Goal: Transaction & Acquisition: Purchase product/service

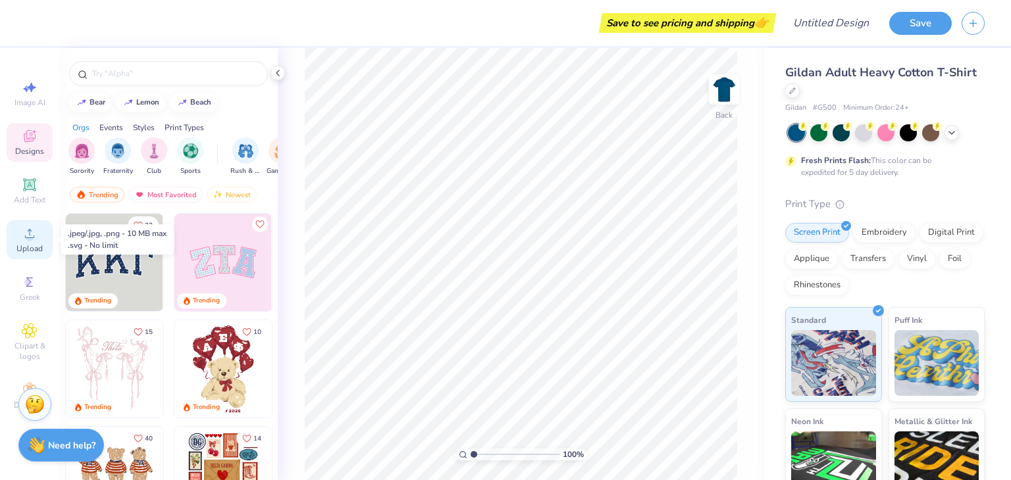
click at [26, 238] on circle at bounding box center [29, 237] width 7 height 7
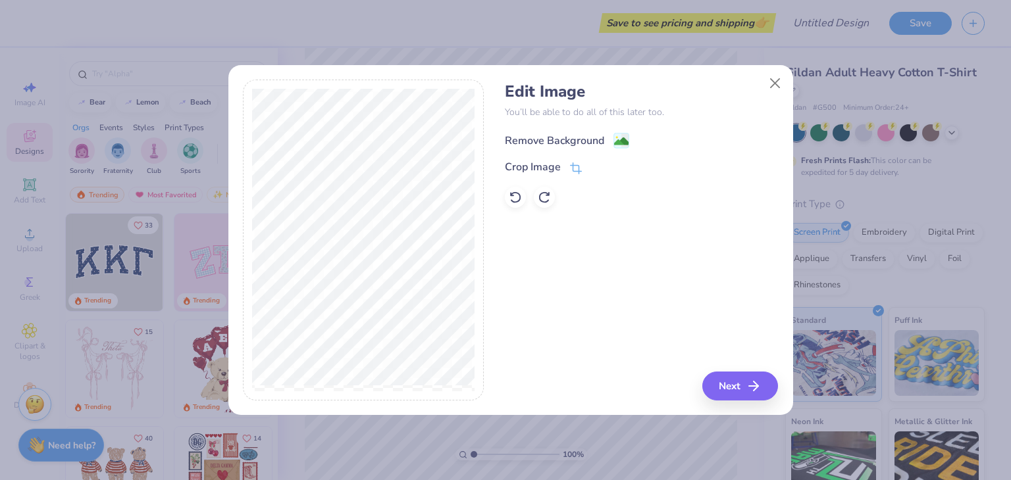
click at [603, 141] on div "Remove Background" at bounding box center [554, 141] width 99 height 16
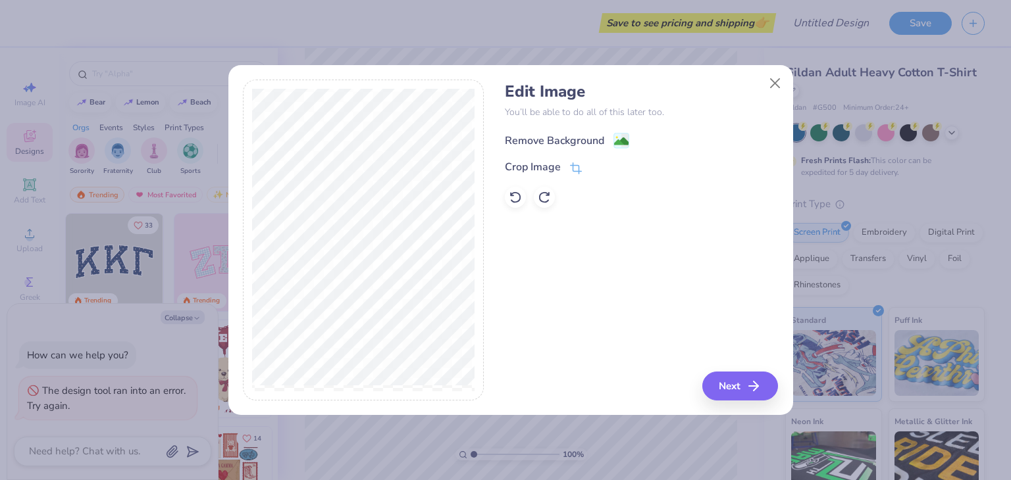
click at [610, 136] on div "Remove Background" at bounding box center [567, 140] width 124 height 16
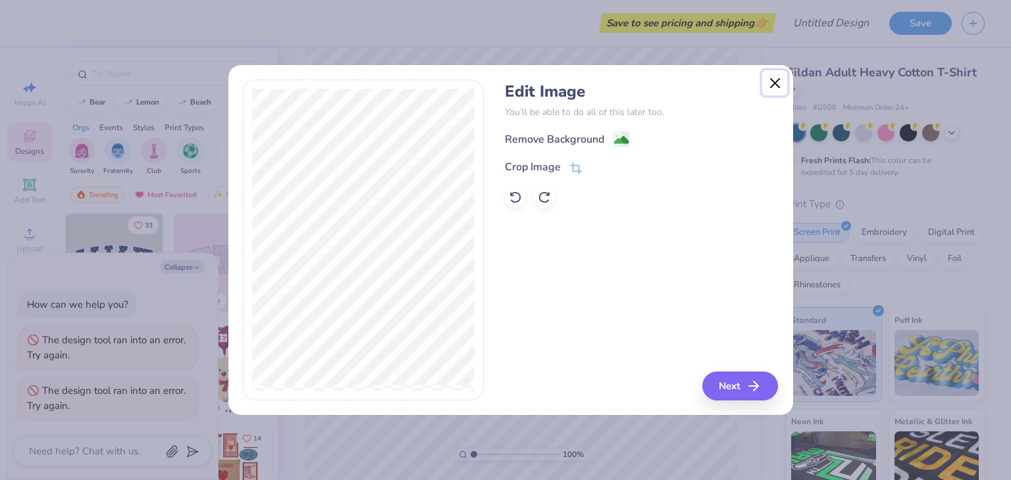
click at [780, 84] on button "Close" at bounding box center [774, 82] width 25 height 25
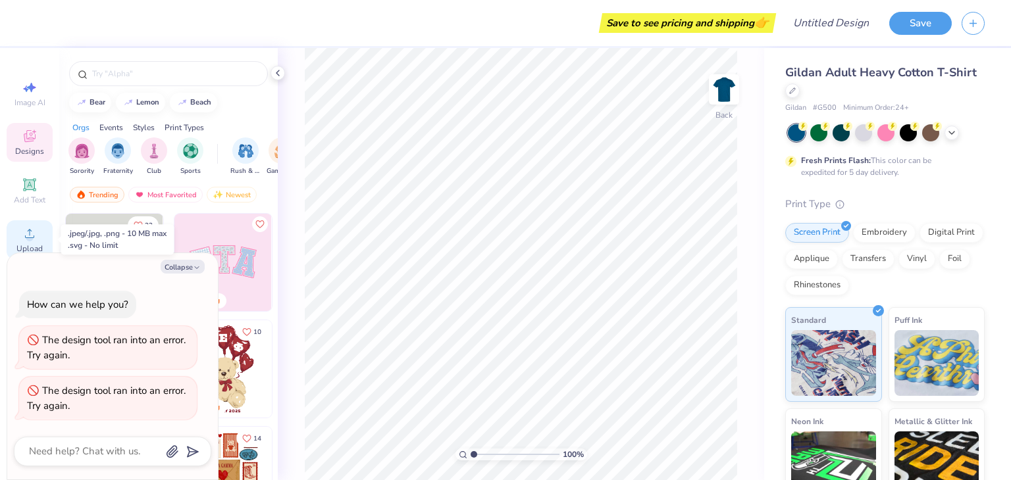
click at [19, 240] on div "Upload" at bounding box center [30, 239] width 46 height 39
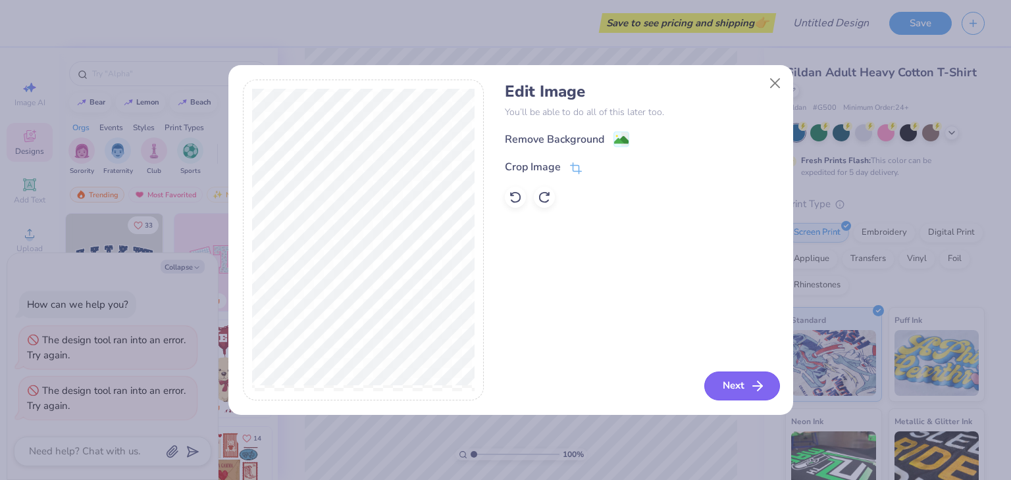
click at [731, 380] on button "Next" at bounding box center [742, 386] width 76 height 29
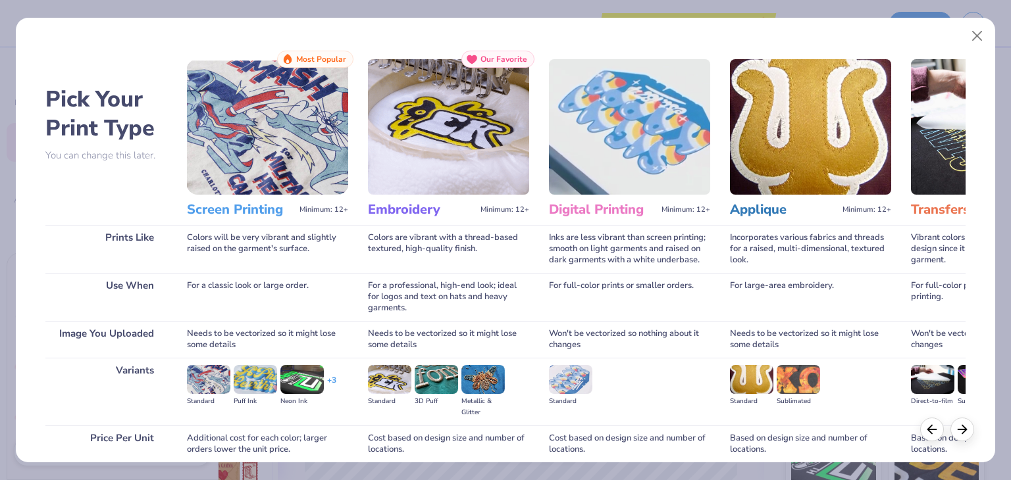
scroll to position [110, 0]
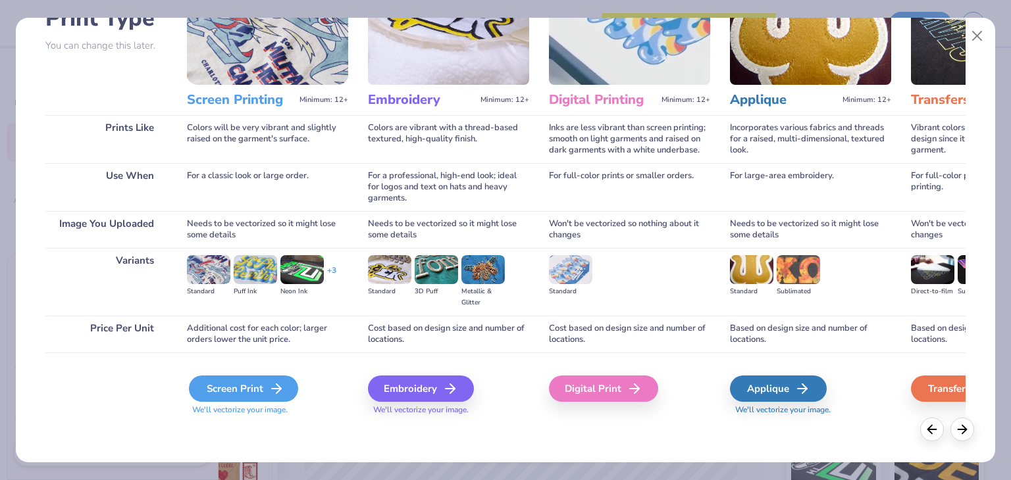
click at [274, 390] on icon at bounding box center [277, 389] width 16 height 16
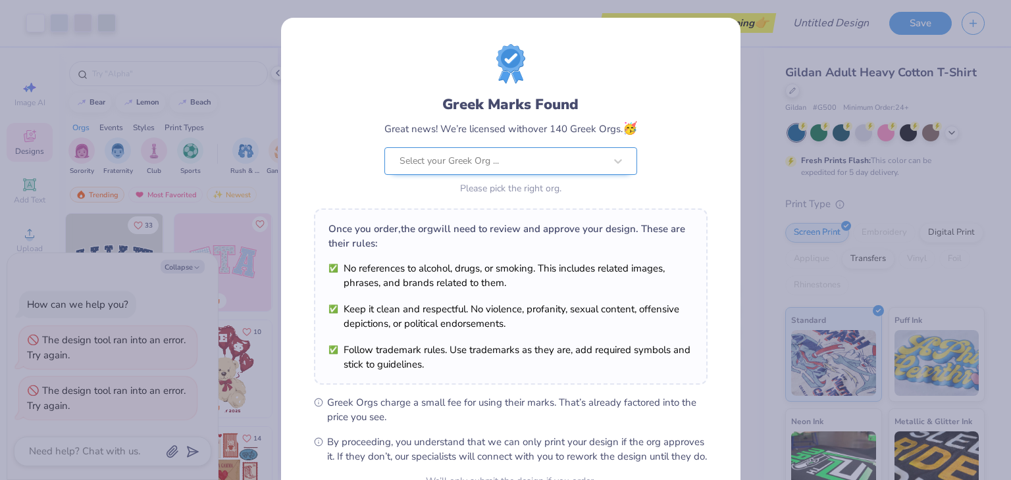
click at [593, 164] on div "Select your Greek Org ..." at bounding box center [510, 161] width 253 height 28
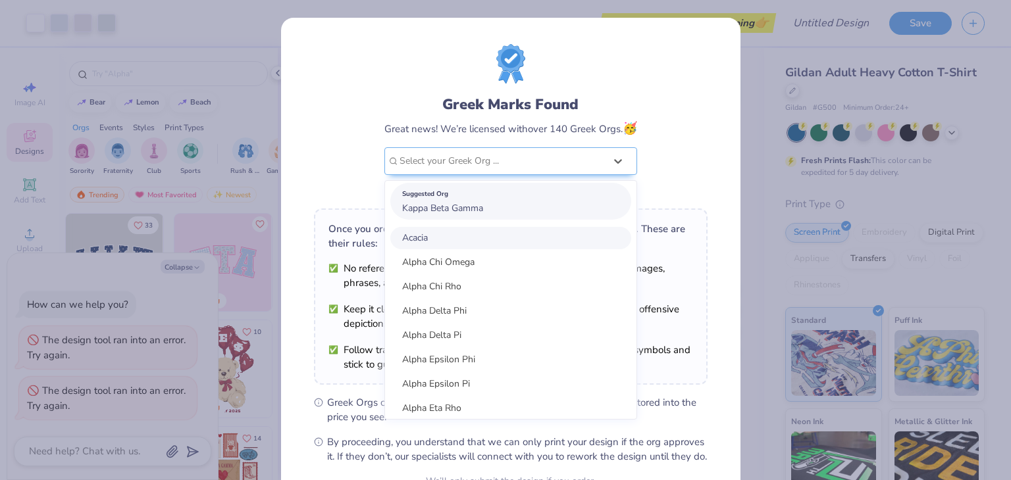
click at [508, 211] on div "Suggested Org Kappa Beta Gamma" at bounding box center [510, 201] width 241 height 37
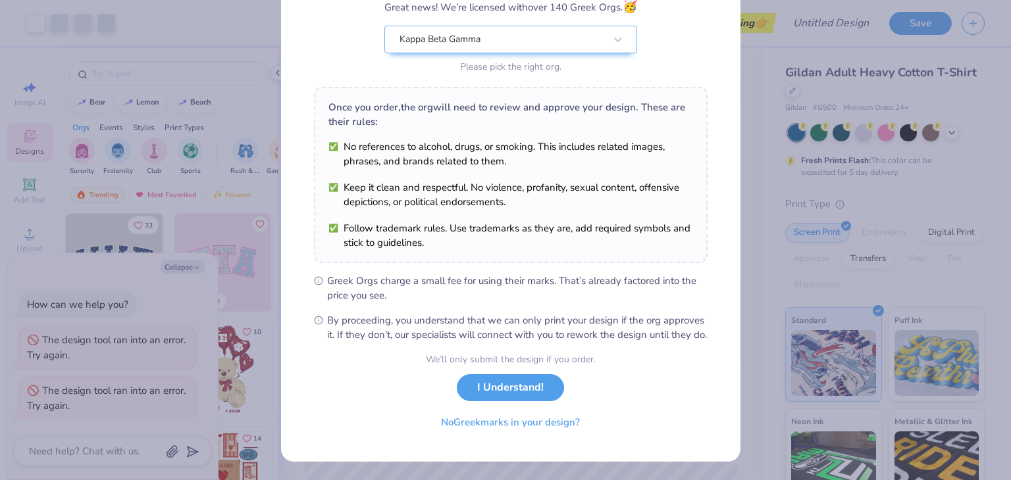
scroll to position [134, 0]
click at [509, 388] on button "I Understand!" at bounding box center [510, 384] width 107 height 27
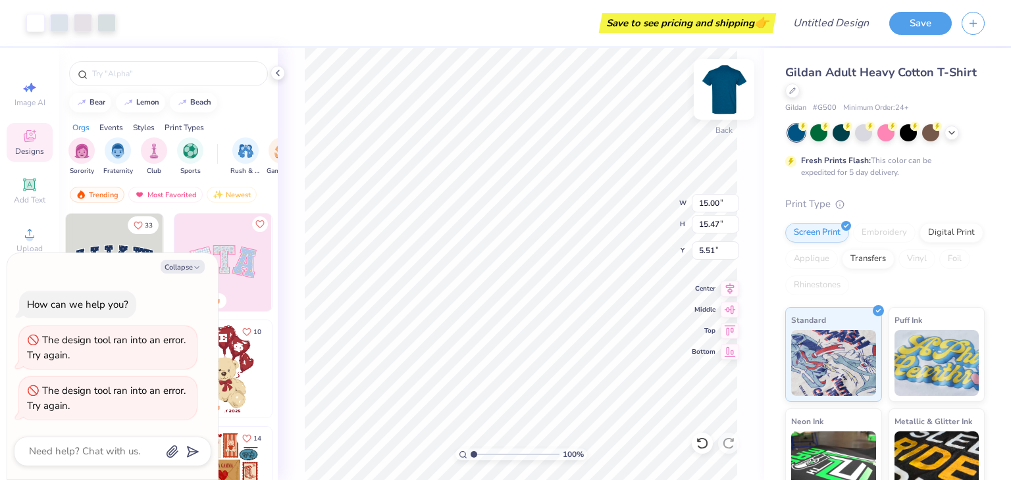
click at [720, 88] on img at bounding box center [724, 89] width 53 height 53
click at [734, 95] on img at bounding box center [724, 89] width 53 height 53
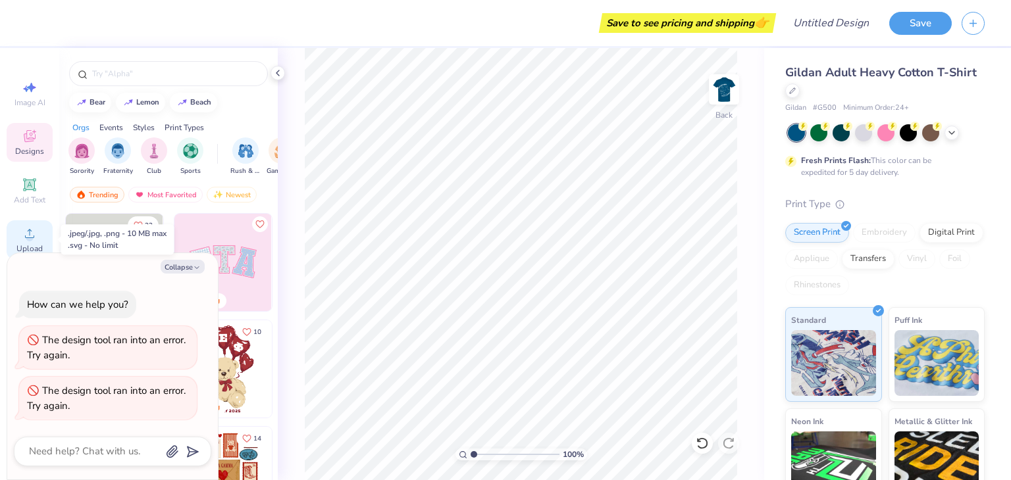
click at [25, 232] on icon at bounding box center [30, 234] width 16 height 16
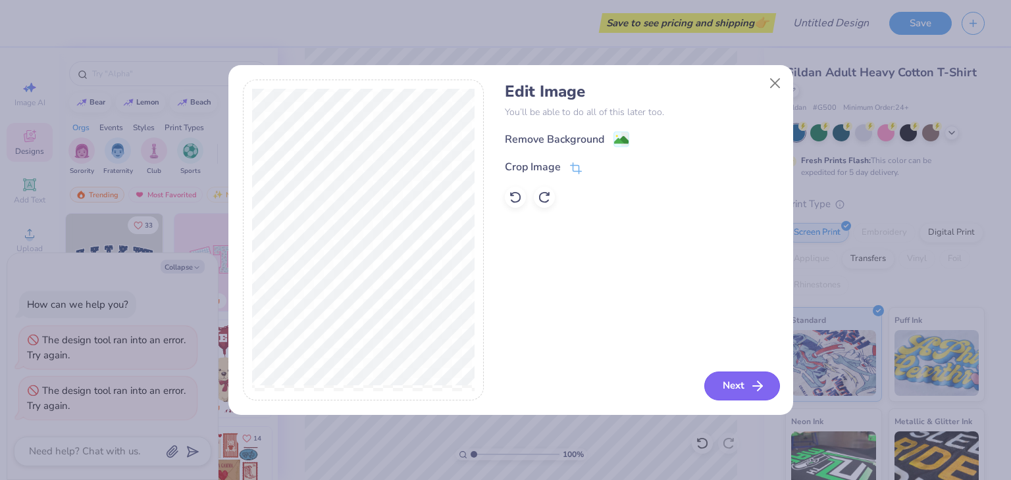
click at [730, 385] on button "Next" at bounding box center [742, 386] width 76 height 29
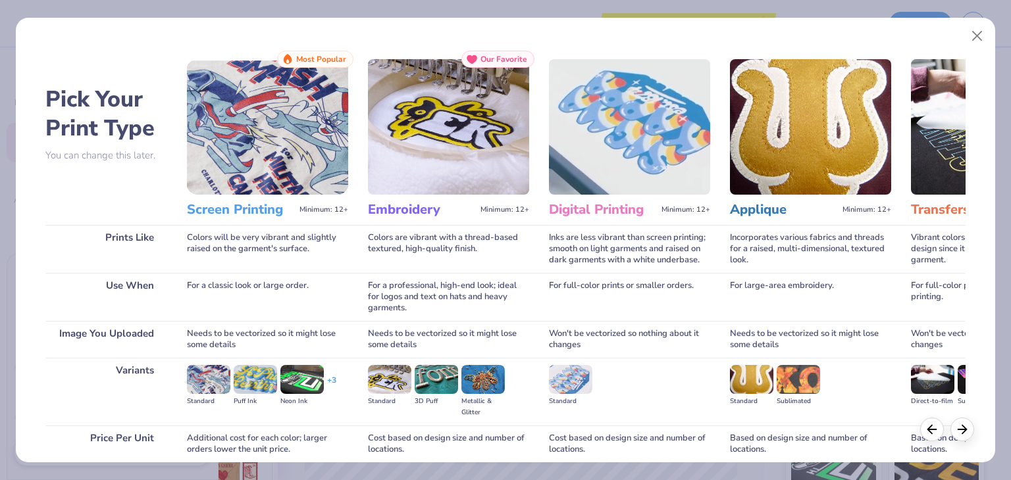
scroll to position [110, 0]
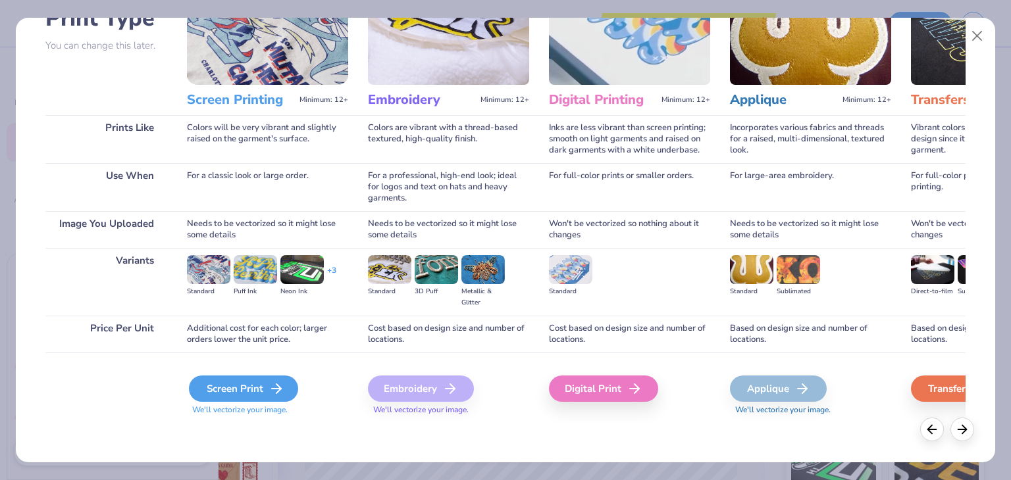
click at [237, 390] on div "Screen Print" at bounding box center [243, 389] width 109 height 26
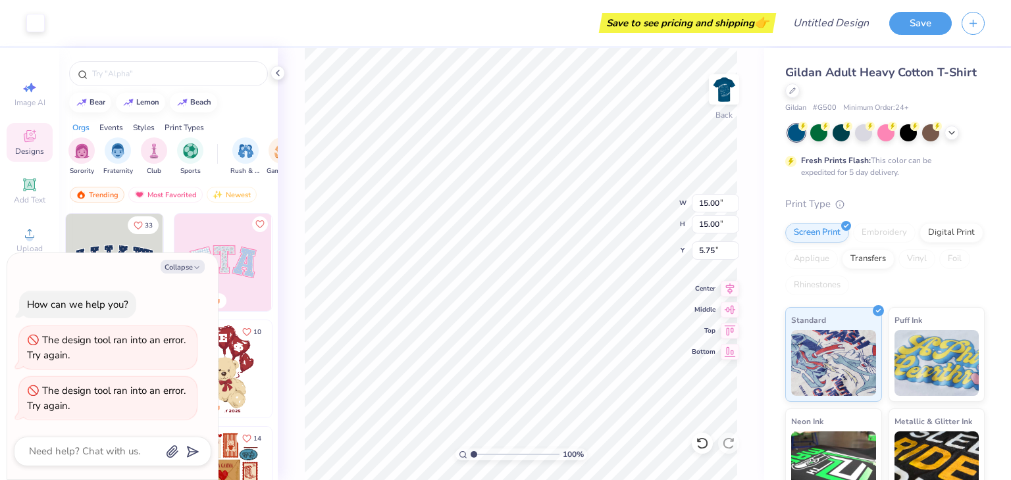
type textarea "x"
type input "3.51"
type textarea "x"
type input "3.00"
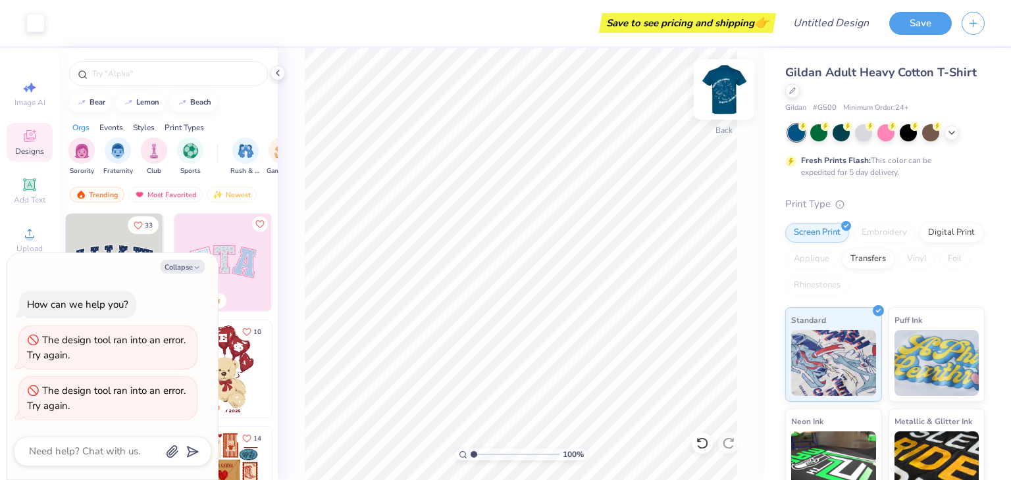
click at [725, 92] on img at bounding box center [724, 89] width 53 height 53
type textarea "x"
type input "5.57"
type textarea "x"
type input "14.40"
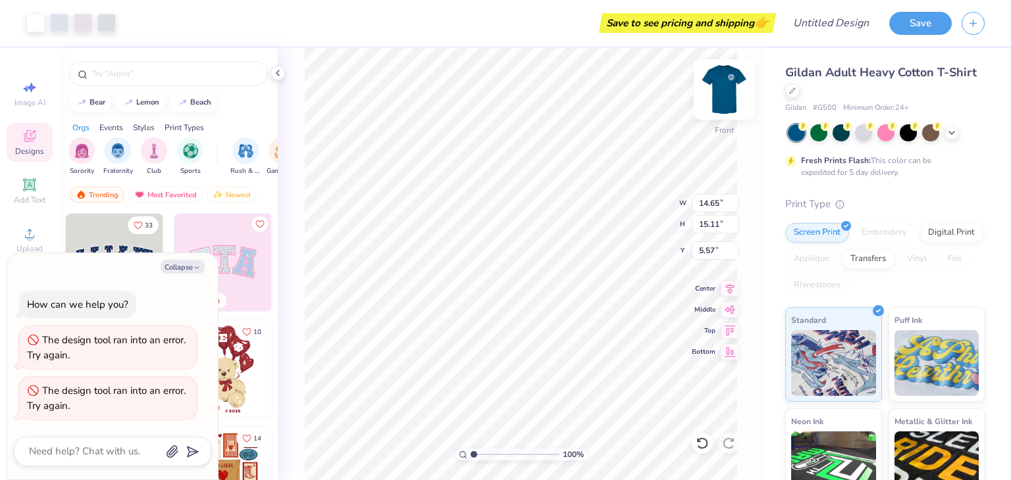
type input "14.85"
type input "5.83"
type textarea "x"
type input "5.47"
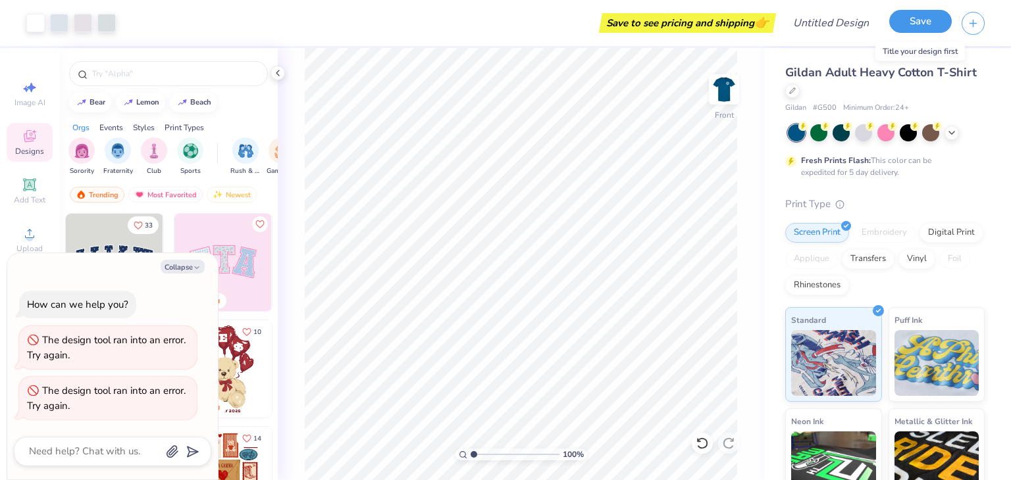
click at [908, 28] on button "Save" at bounding box center [920, 21] width 63 height 23
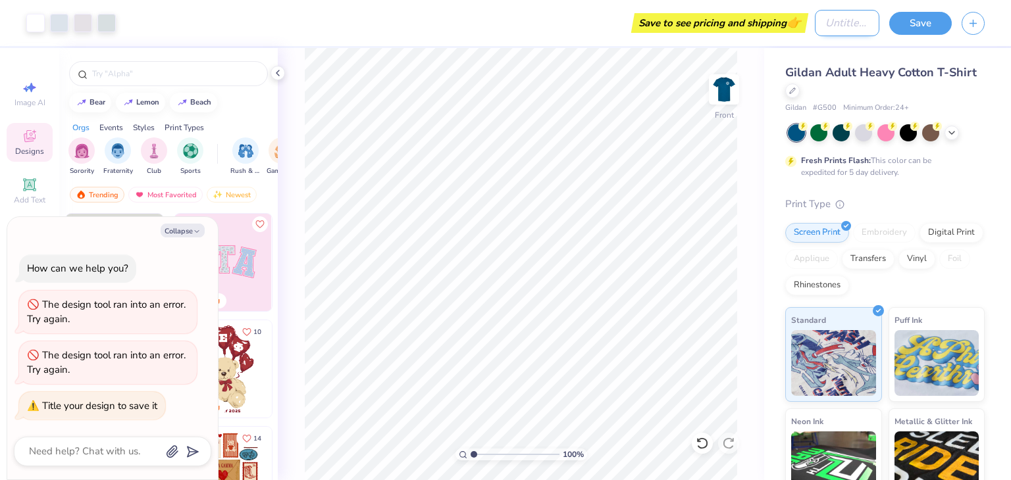
type textarea "x"
click at [837, 21] on input "Design Title" at bounding box center [847, 23] width 64 height 26
type input "R"
type textarea "x"
type input "Re"
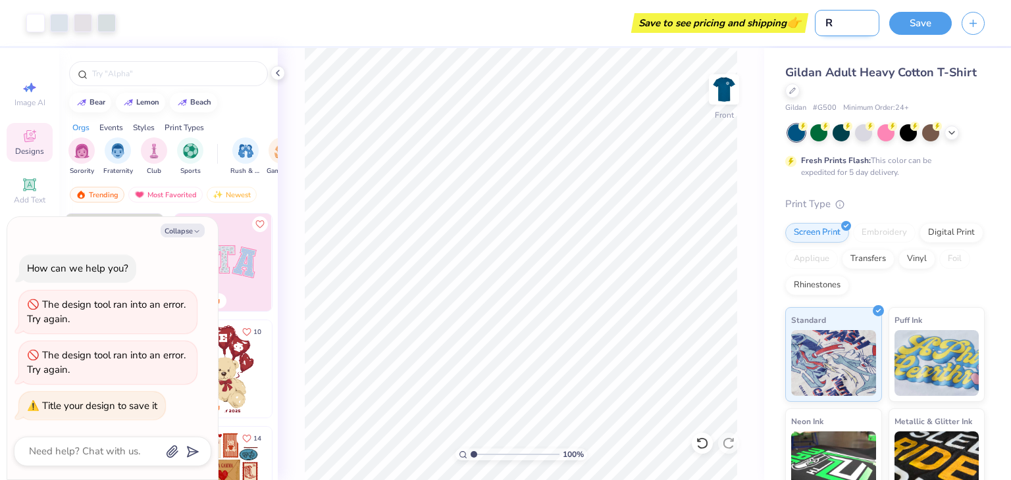
type textarea "x"
type input "Rec"
type textarea "x"
type input "Recr"
type textarea "x"
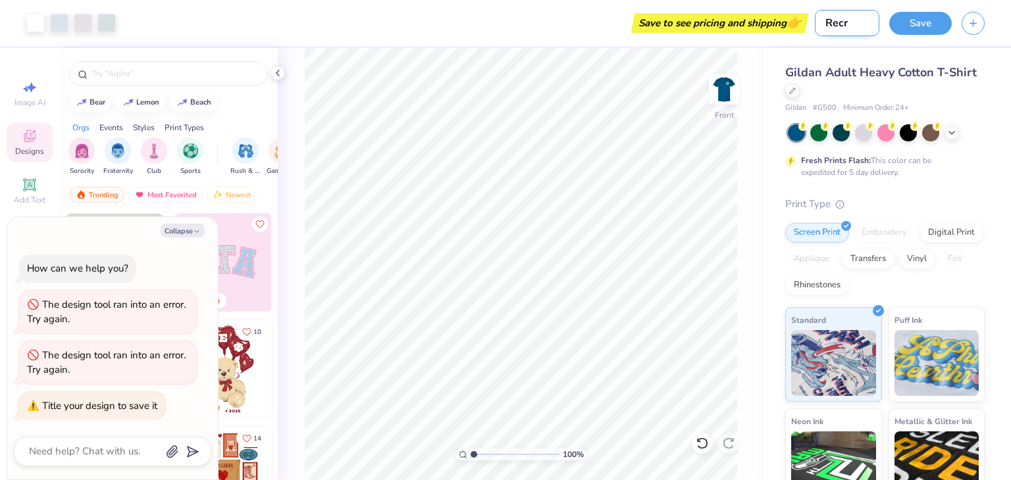
type input "Recru"
type textarea "x"
type input "Recrui"
type textarea "x"
type input "Recruit"
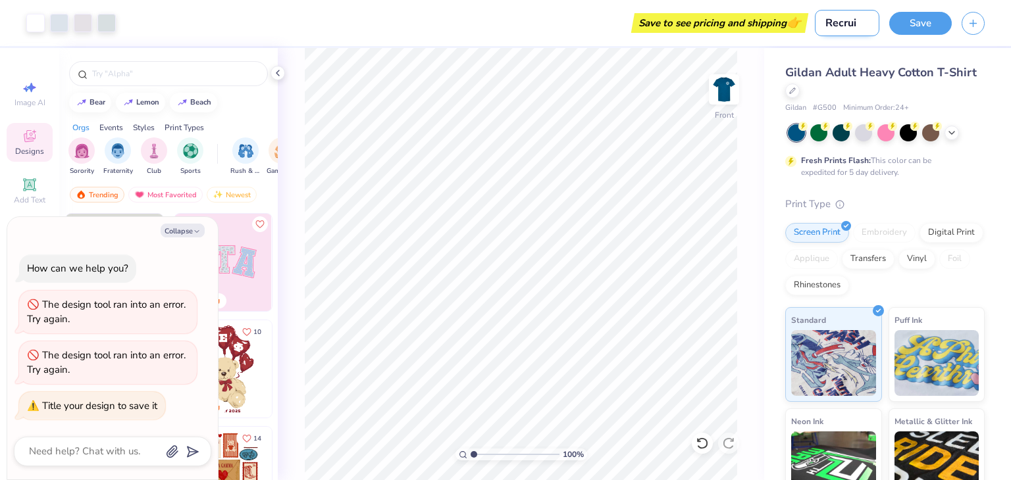
type textarea "x"
type input "Recruitm"
type textarea "x"
type input "Recruitme"
type textarea "x"
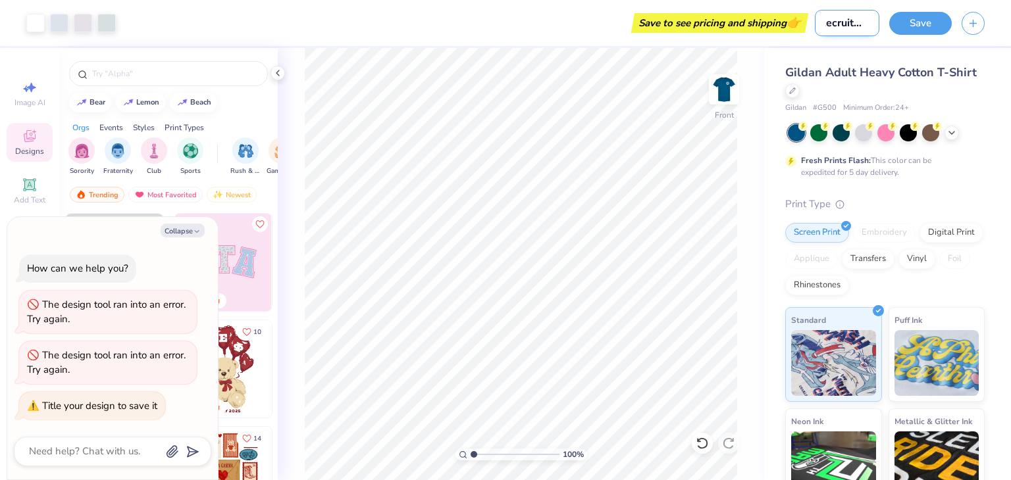
type input "Recruitmen"
type textarea "x"
type input "Recruitment"
type textarea "x"
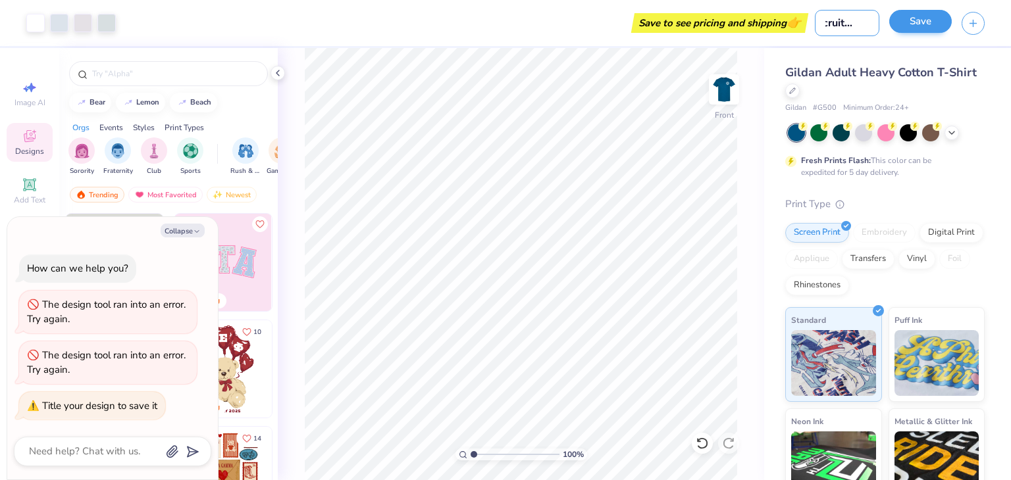
type input "Recruitment"
click at [922, 26] on button "Save" at bounding box center [920, 21] width 63 height 23
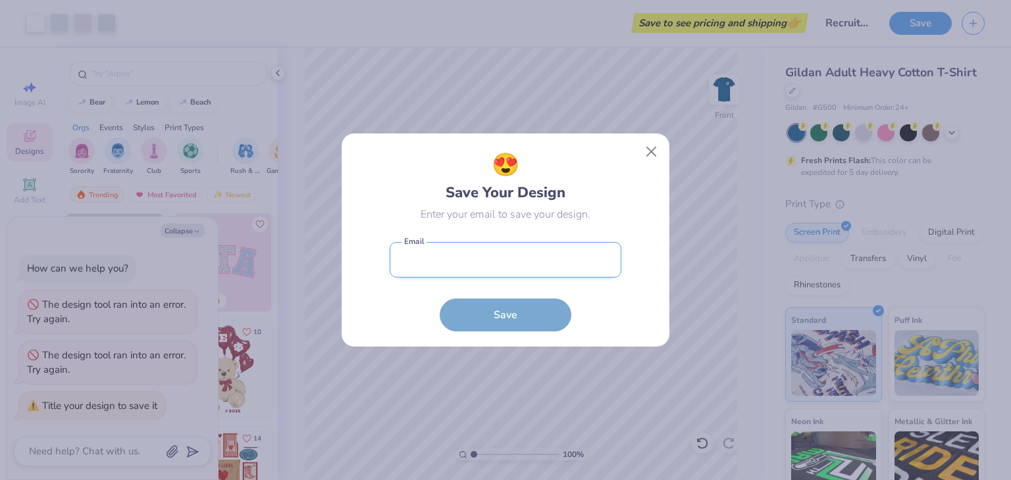
click at [541, 261] on input "email" at bounding box center [506, 260] width 232 height 36
type input "[PERSON_NAME][EMAIL_ADDRESS][PERSON_NAME][PERSON_NAME][DOMAIN_NAME]"
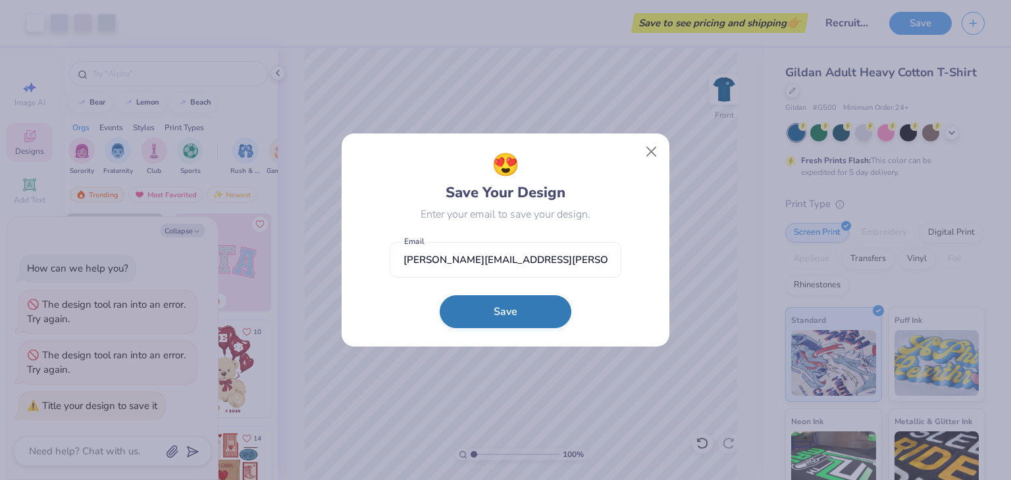
click at [523, 317] on button "Save" at bounding box center [506, 312] width 132 height 33
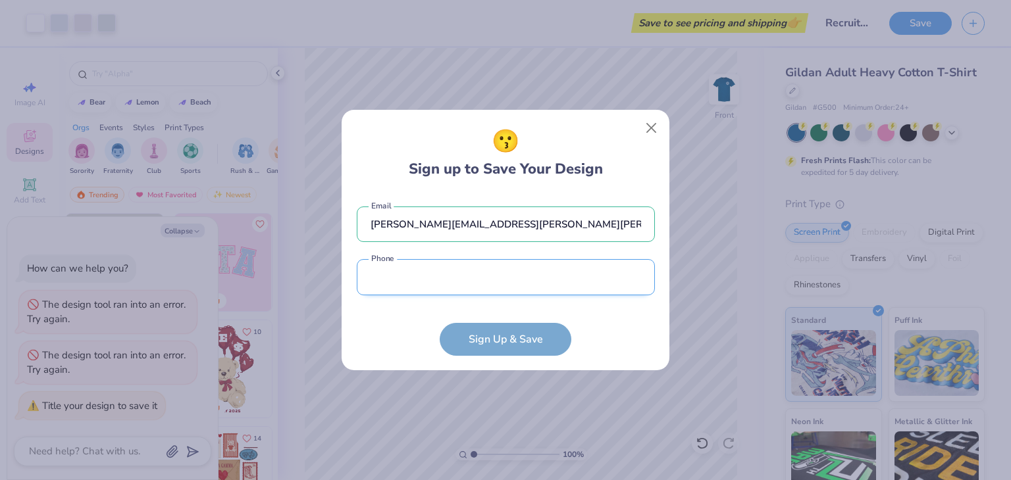
click at [507, 287] on input "tel" at bounding box center [506, 277] width 298 height 36
type input "[PHONE_NUMBER]"
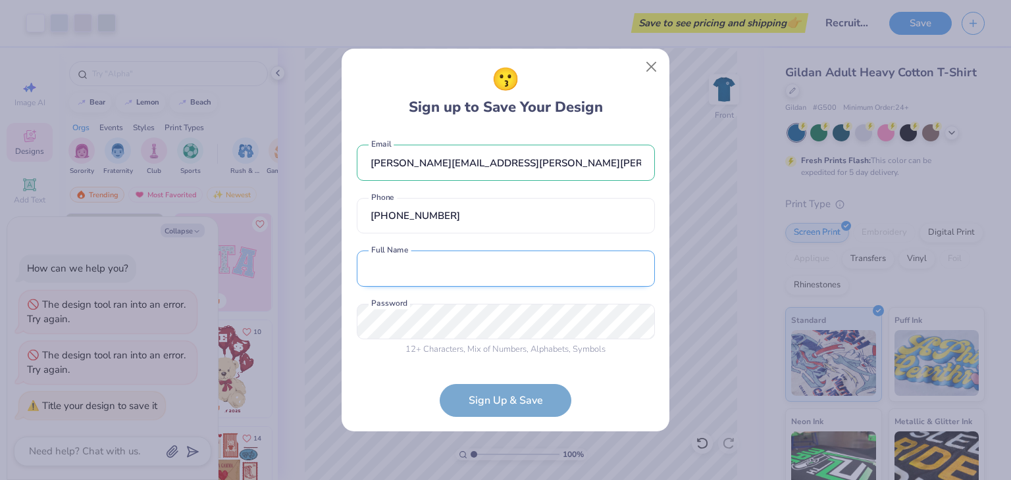
click at [467, 271] on input "text" at bounding box center [506, 269] width 298 height 36
type input "[PERSON_NAME]"
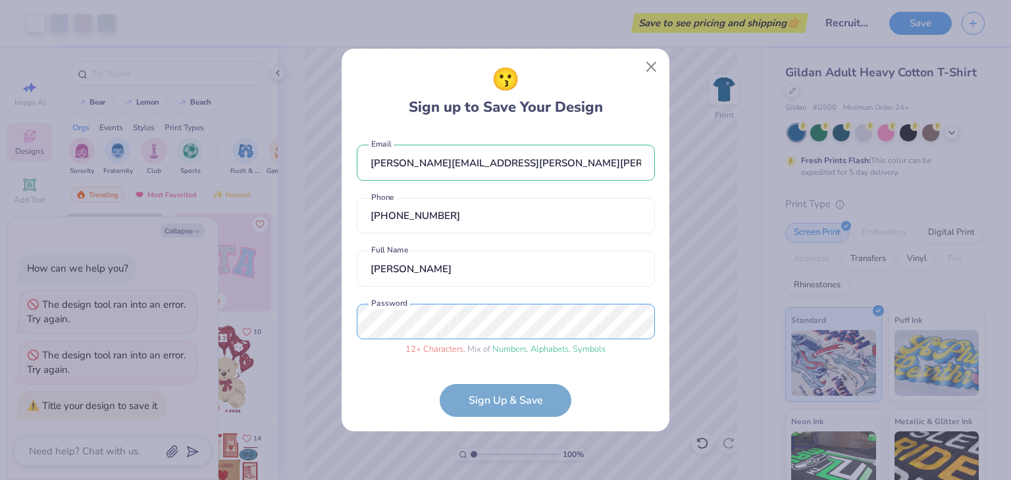
scroll to position [41, 0]
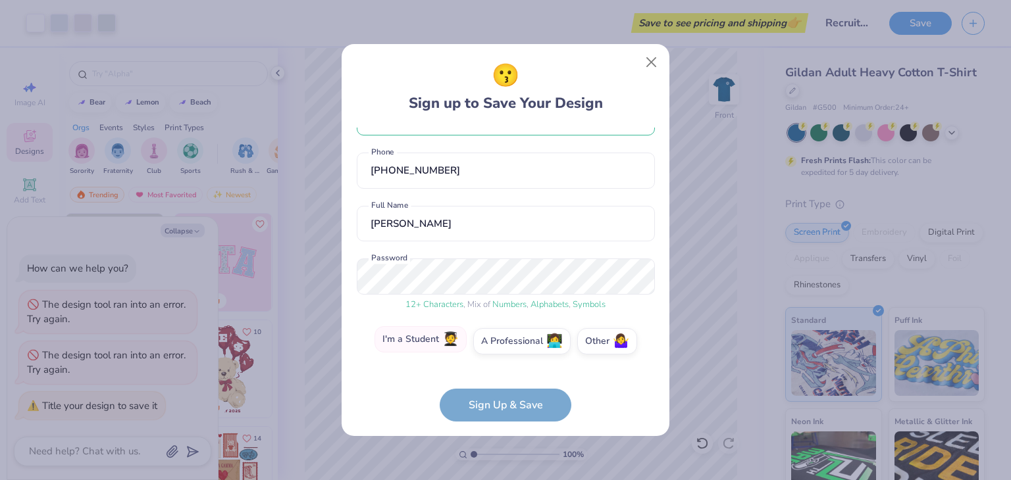
click at [429, 350] on label "I'm a Student 🧑‍🎓" at bounding box center [420, 339] width 92 height 26
click at [501, 382] on input "I'm a Student 🧑‍🎓" at bounding box center [505, 386] width 9 height 9
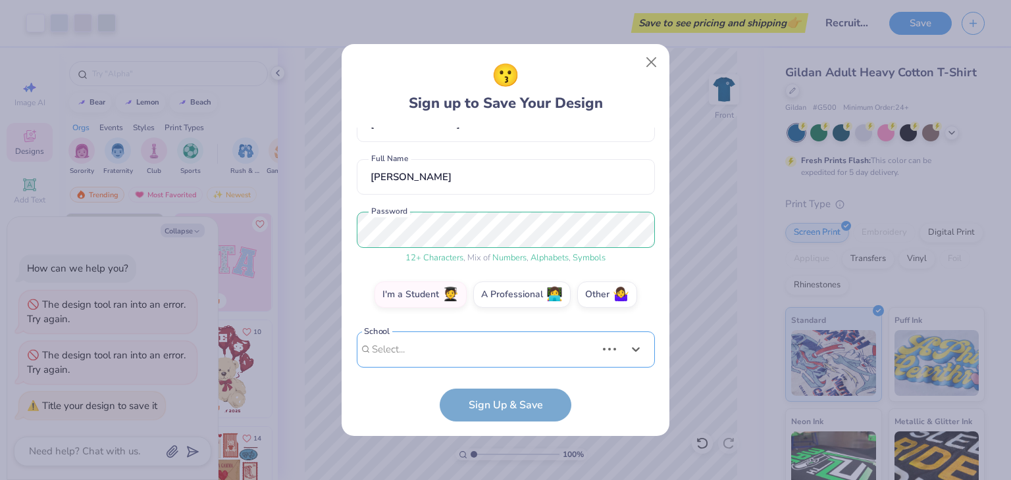
click at [505, 356] on div "[PERSON_NAME][EMAIL_ADDRESS][PERSON_NAME][PERSON_NAME][DOMAIN_NAME] Email [PHON…" at bounding box center [506, 248] width 298 height 240
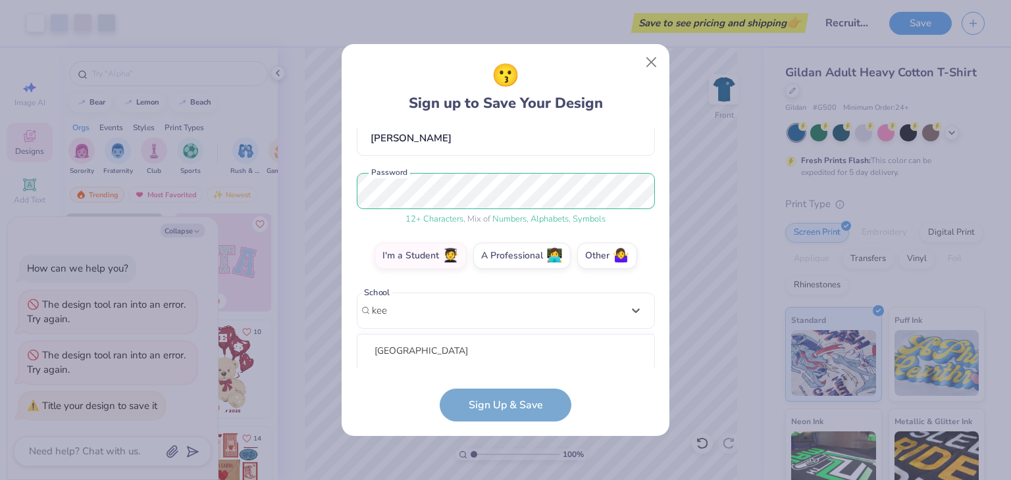
scroll to position [292, 0]
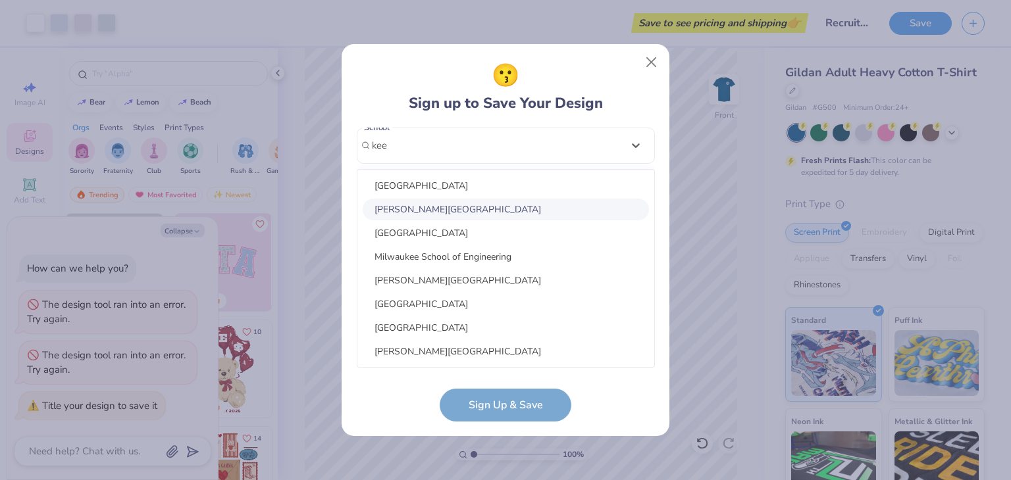
click at [472, 203] on div "[PERSON_NAME][GEOGRAPHIC_DATA]" at bounding box center [506, 210] width 286 height 22
type input "kee"
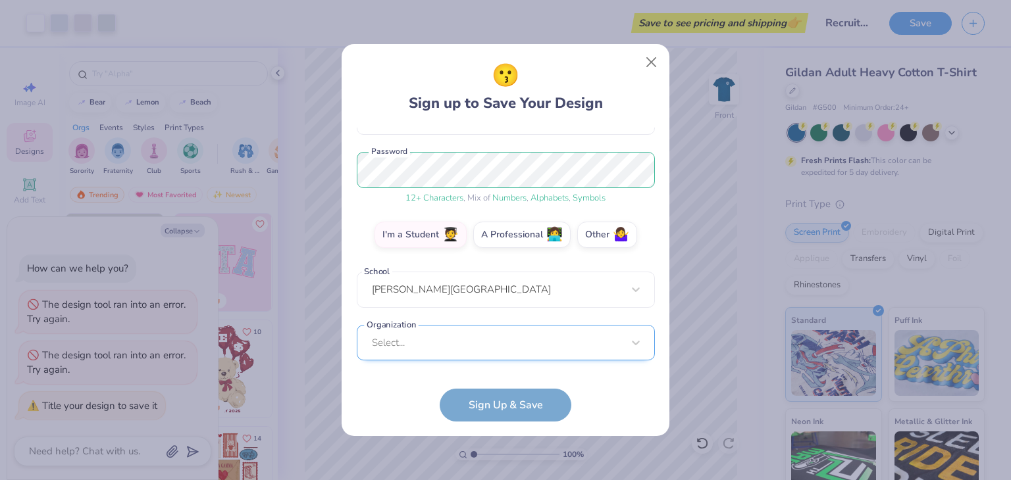
click at [471, 351] on div "Select..." at bounding box center [506, 343] width 298 height 36
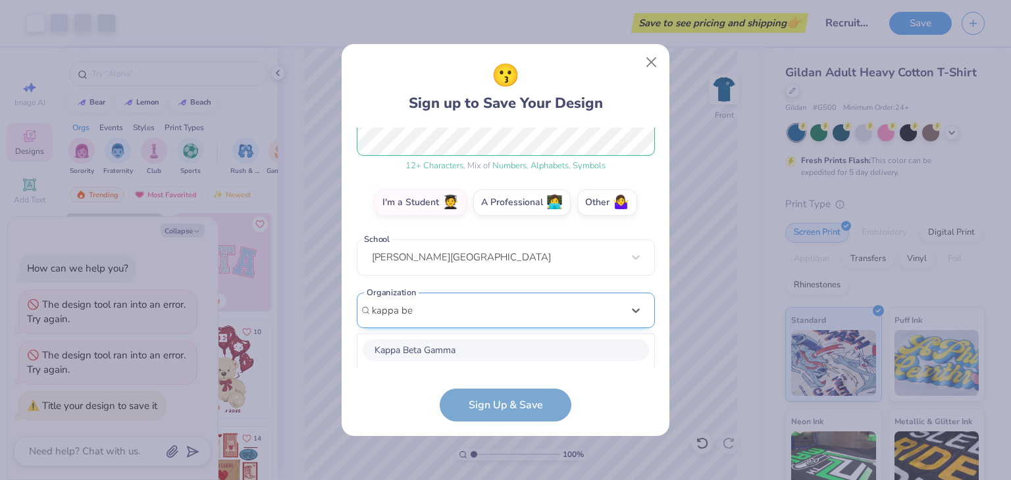
scroll to position [344, 0]
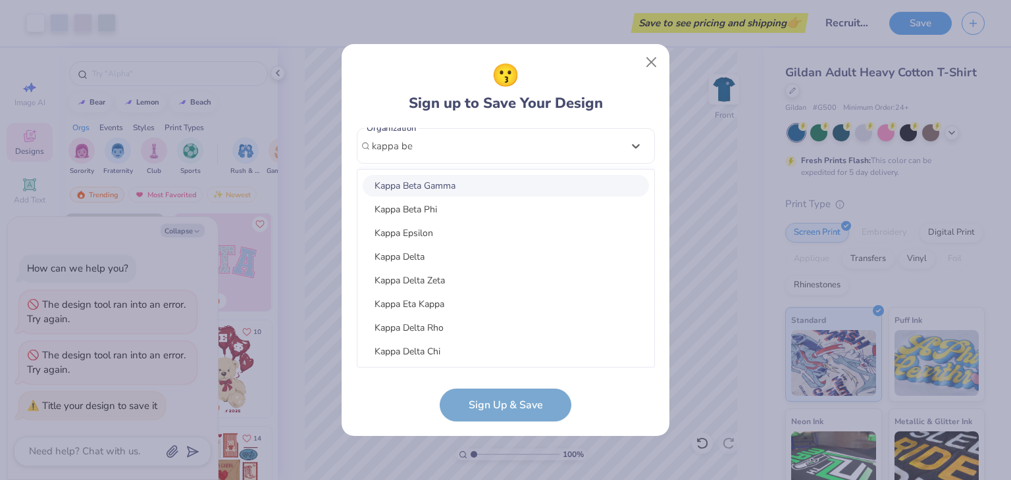
click at [442, 192] on div "Kappa Beta Gamma" at bounding box center [506, 186] width 286 height 22
type input "kappa be"
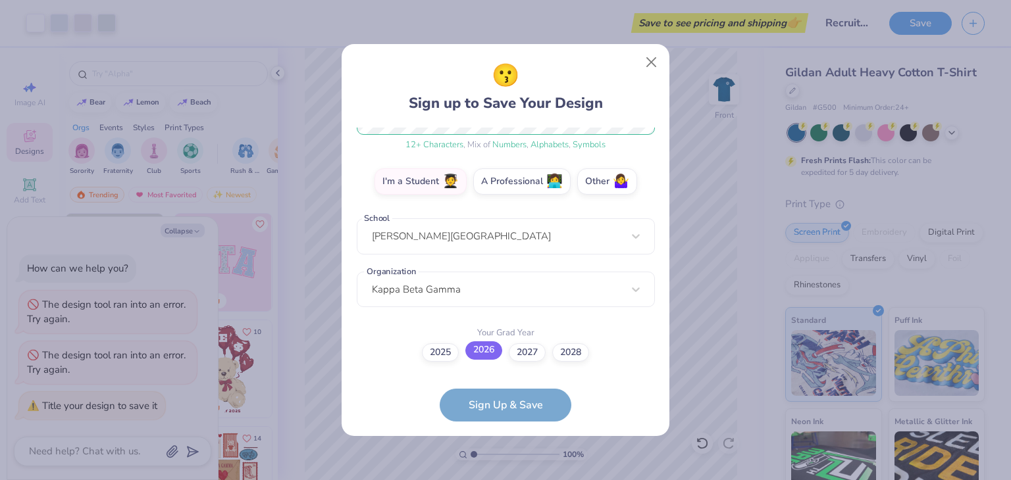
click at [479, 345] on label "2026" at bounding box center [483, 351] width 37 height 18
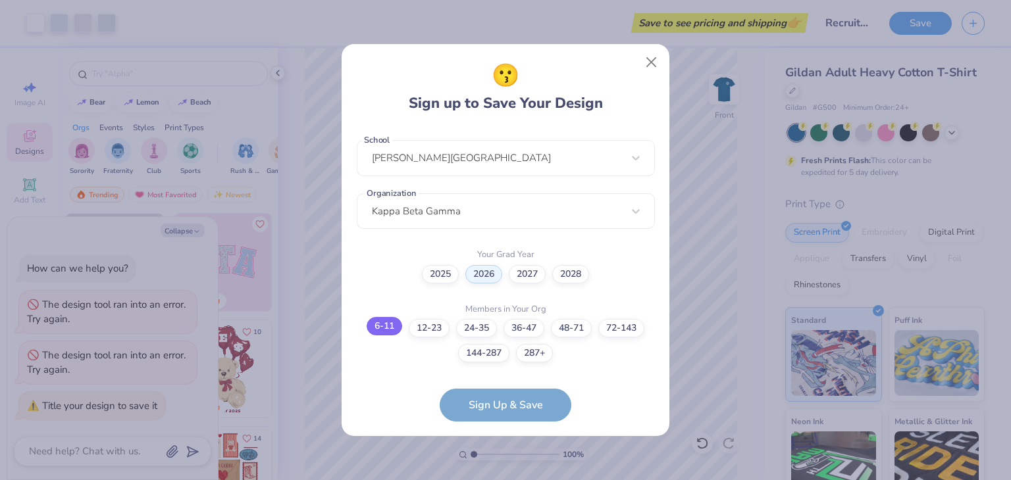
click at [378, 328] on label "6-11" at bounding box center [385, 326] width 36 height 18
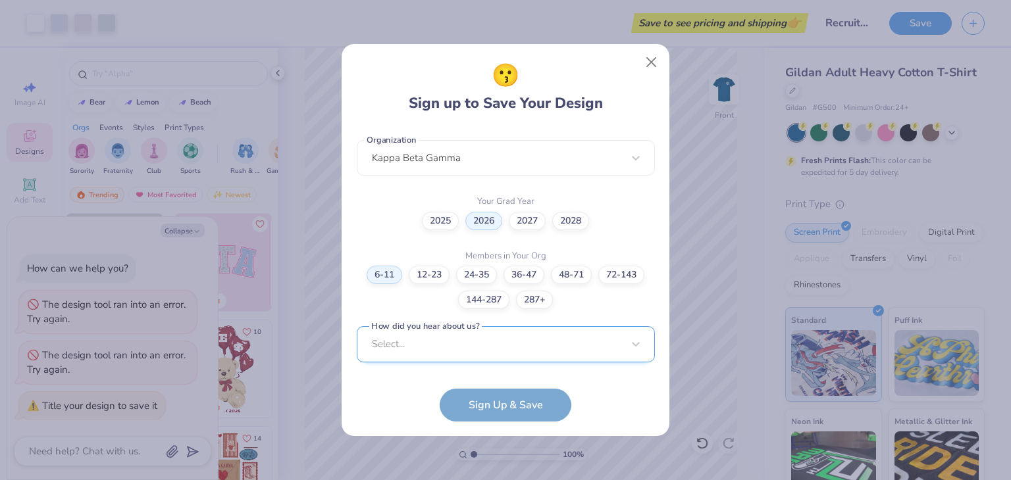
click at [409, 348] on div "Select..." at bounding box center [506, 344] width 298 height 36
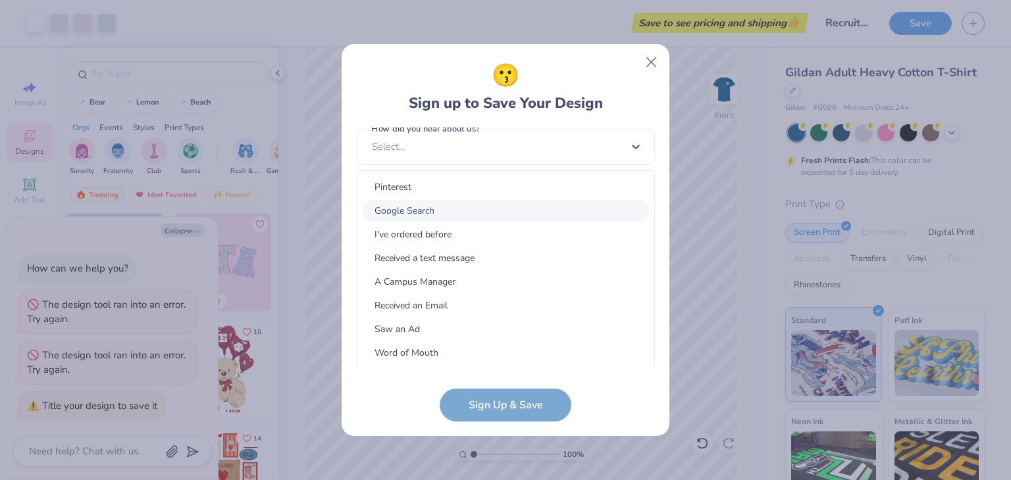
click at [443, 209] on div "Google Search" at bounding box center [506, 211] width 286 height 22
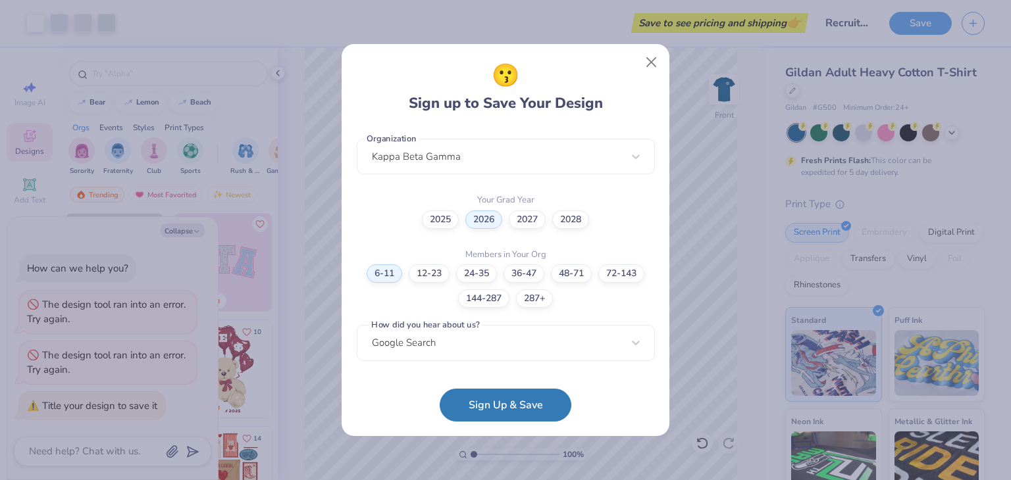
scroll to position [332, 0]
click at [488, 413] on button "Sign Up & Save" at bounding box center [506, 402] width 132 height 33
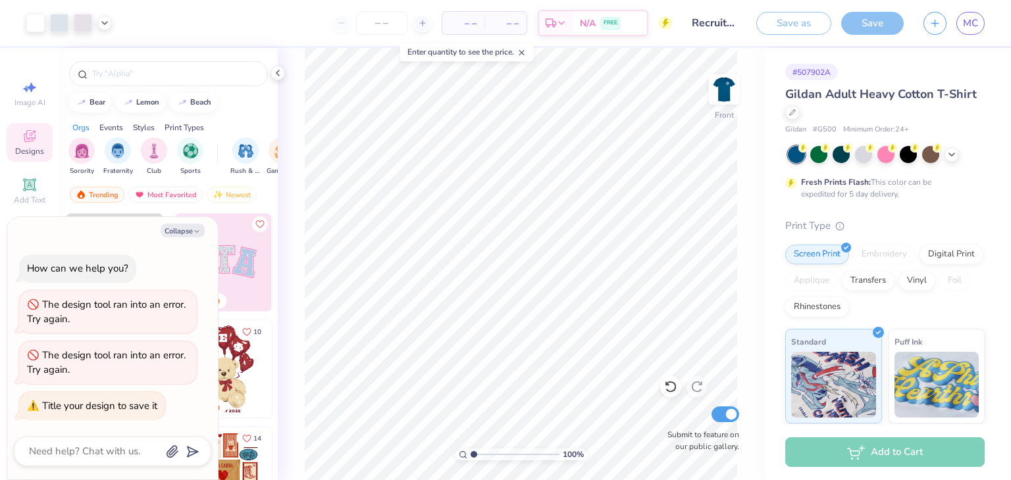
type textarea "x"
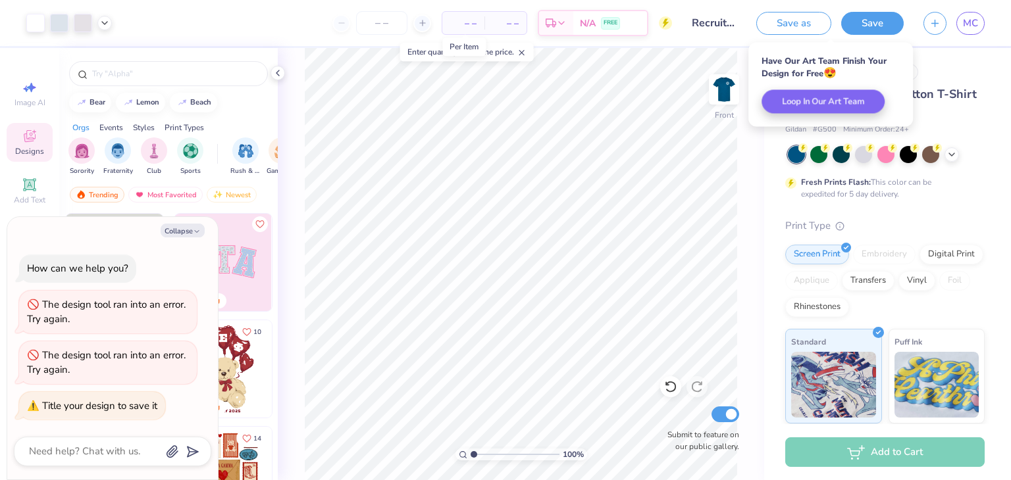
click at [463, 25] on span "– –" at bounding box center [463, 23] width 26 height 14
click at [395, 25] on input "number" at bounding box center [381, 23] width 51 height 24
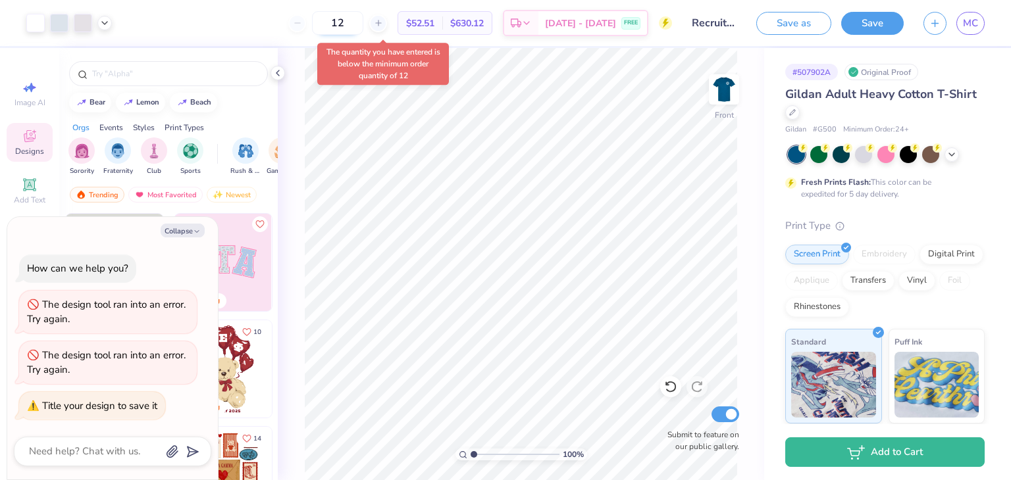
click at [363, 20] on input "12" at bounding box center [337, 23] width 51 height 24
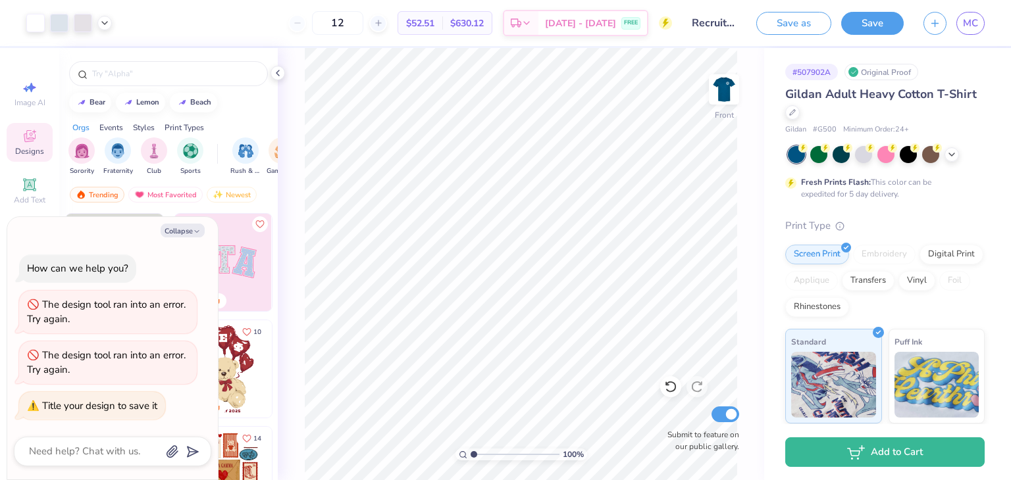
type input "1"
type input "5"
